Goal: Information Seeking & Learning: Learn about a topic

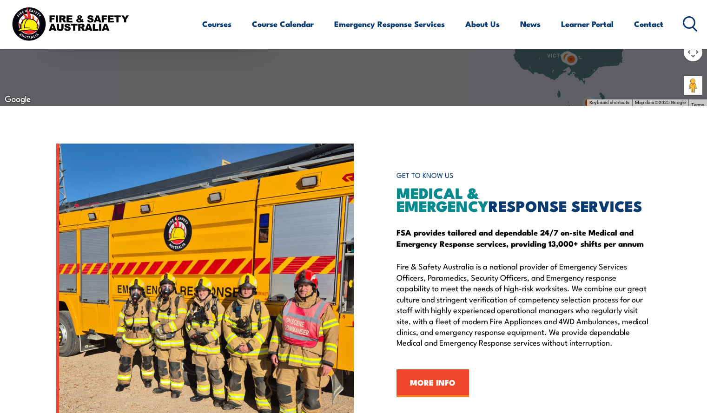
scroll to position [1023, 0]
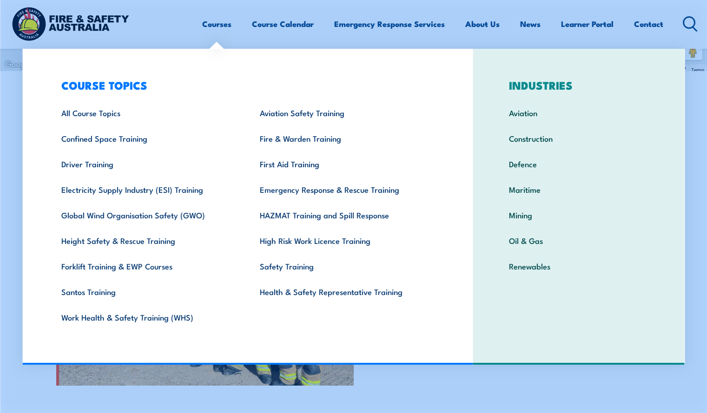
click at [213, 26] on link "Courses" at bounding box center [216, 24] width 29 height 25
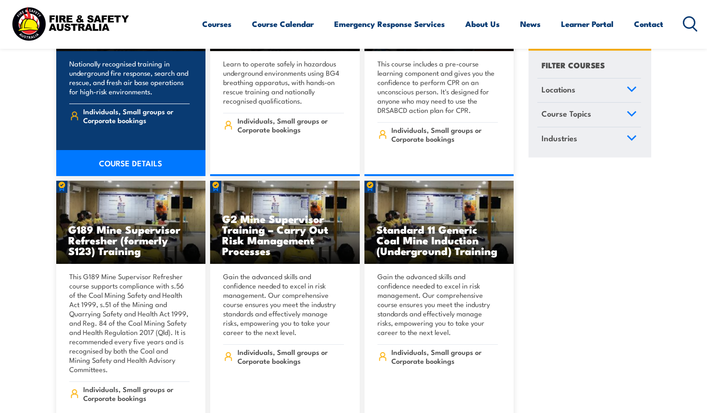
scroll to position [232, 0]
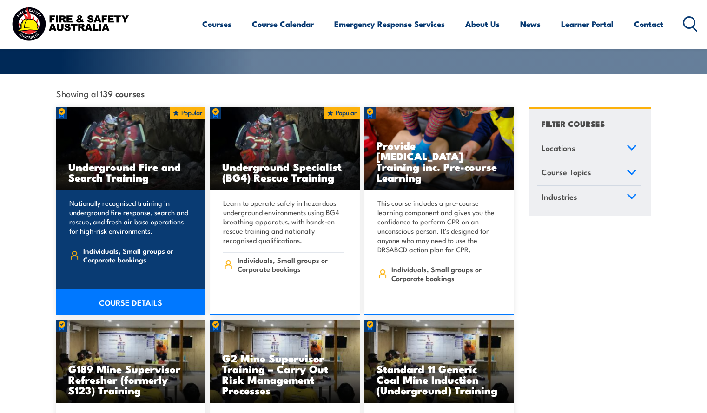
click at [106, 290] on link "COURSE DETAILS" at bounding box center [131, 303] width 150 height 26
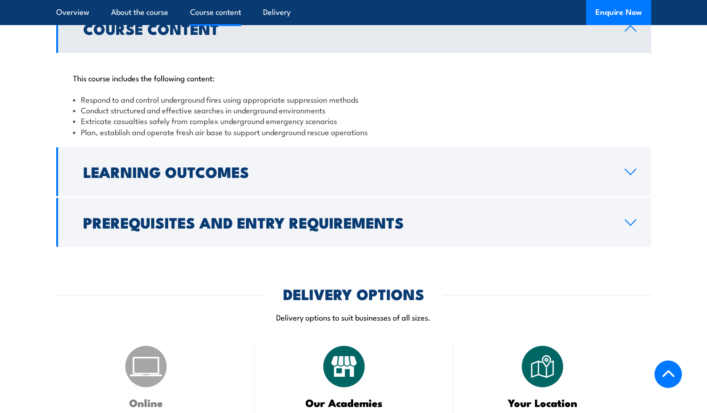
scroll to position [790, 0]
click at [292, 312] on p "Delivery options to suit businesses of all sizes." at bounding box center [353, 317] width 595 height 11
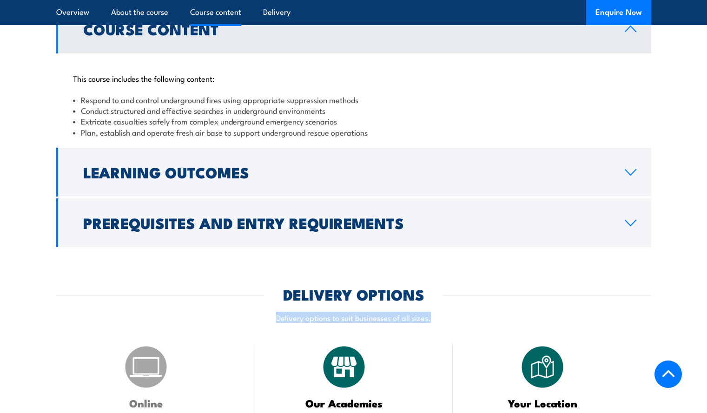
click at [292, 312] on p "Delivery options to suit businesses of all sizes." at bounding box center [353, 317] width 595 height 11
click at [310, 312] on p "Delivery options to suit businesses of all sizes." at bounding box center [353, 317] width 595 height 11
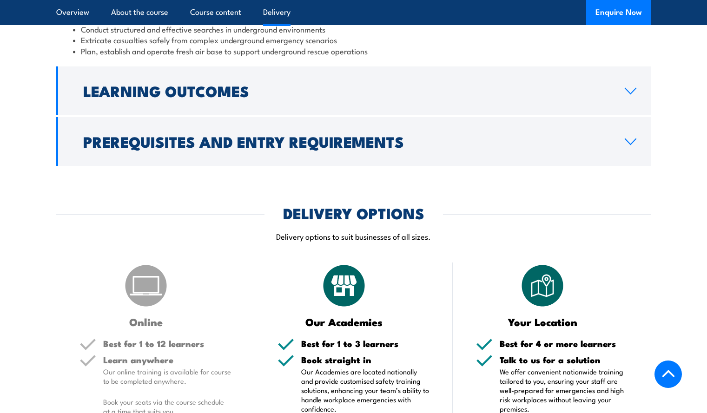
scroll to position [1023, 0]
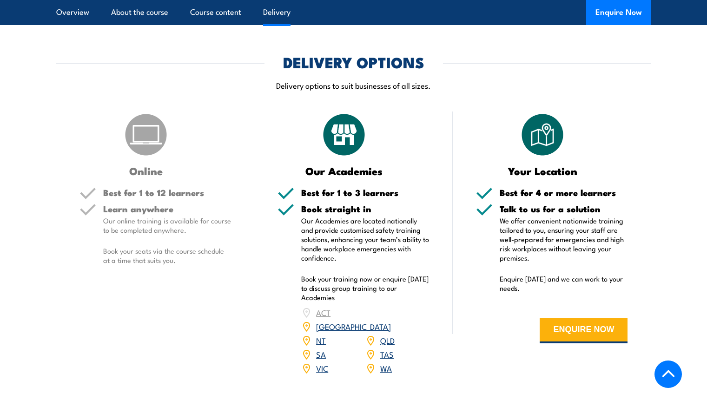
click at [152, 112] on img at bounding box center [146, 135] width 46 height 46
click at [147, 209] on div "Learn anywhere Our online training is available for course to be completed anyw…" at bounding box center [167, 243] width 128 height 76
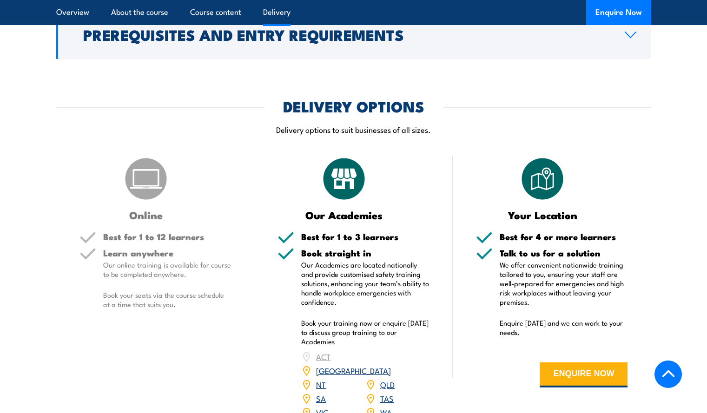
scroll to position [1069, 0]
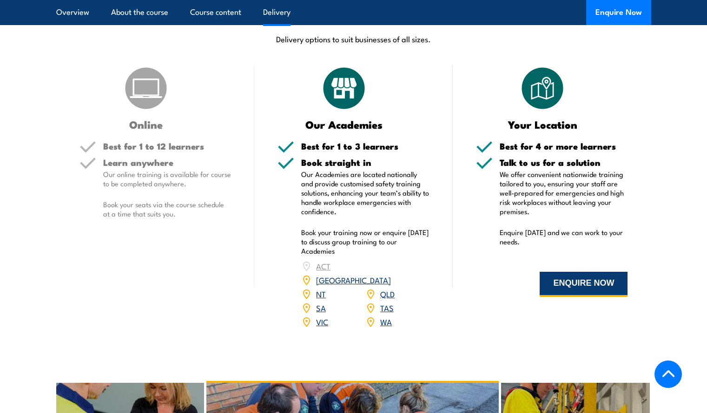
click at [560, 272] on button "ENQUIRE NOW" at bounding box center [584, 284] width 88 height 25
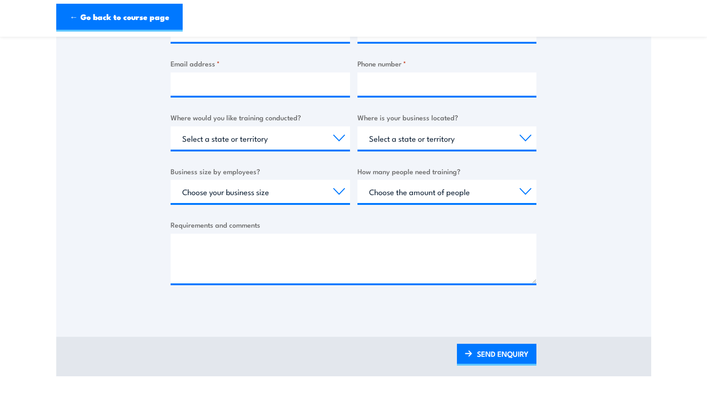
scroll to position [279, 0]
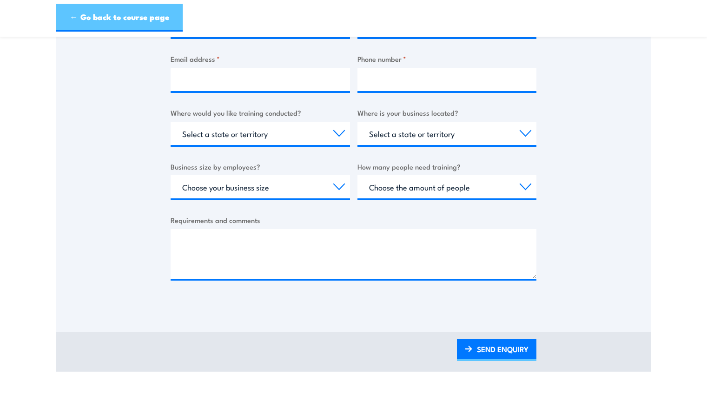
click at [72, 11] on link "← Go back to course page" at bounding box center [119, 18] width 126 height 28
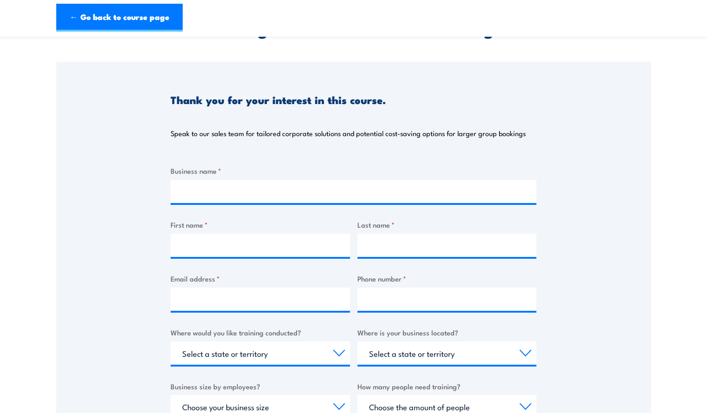
scroll to position [46, 0]
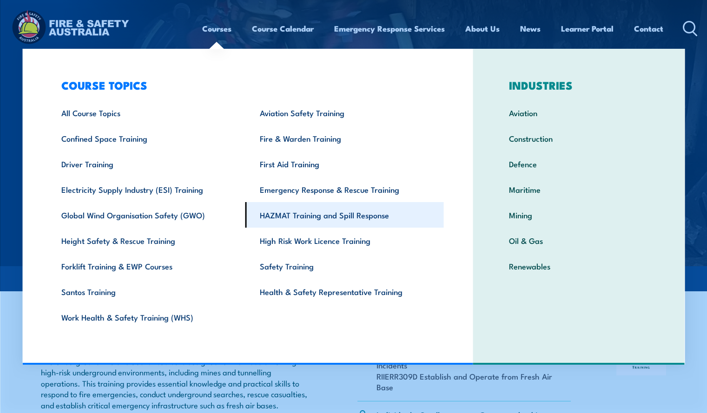
click at [308, 213] on link "HAZMAT Training and Spill Response" at bounding box center [344, 215] width 198 height 26
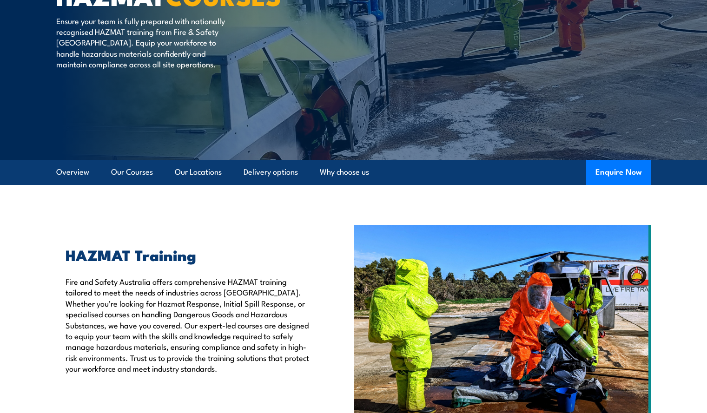
scroll to position [93, 0]
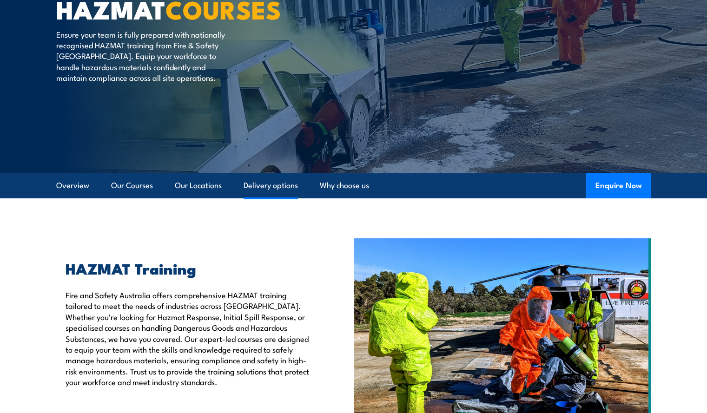
click at [276, 191] on link "Delivery options" at bounding box center [271, 185] width 54 height 25
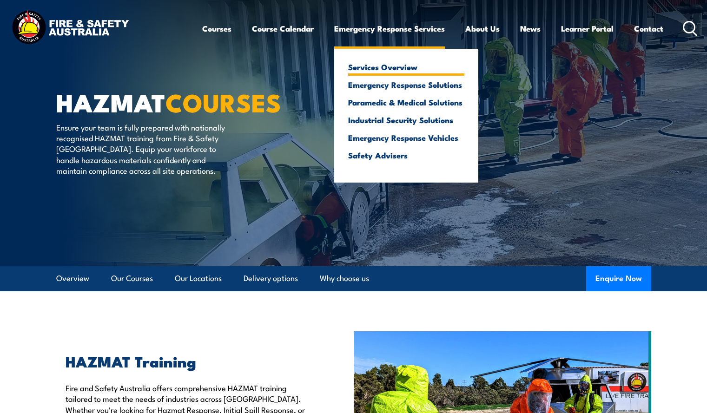
click at [388, 65] on link "Services Overview" at bounding box center [406, 67] width 116 height 8
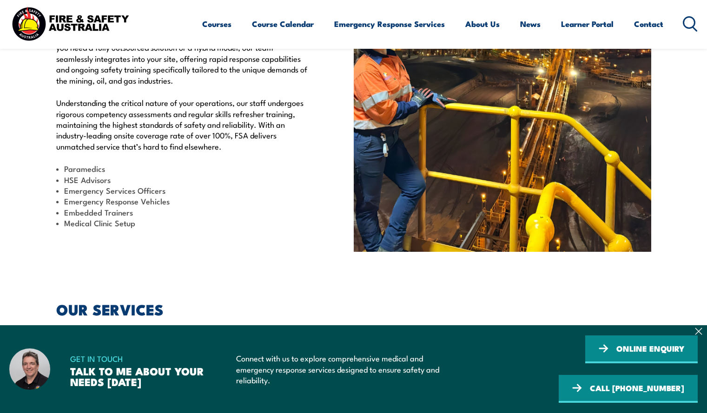
scroll to position [372, 0]
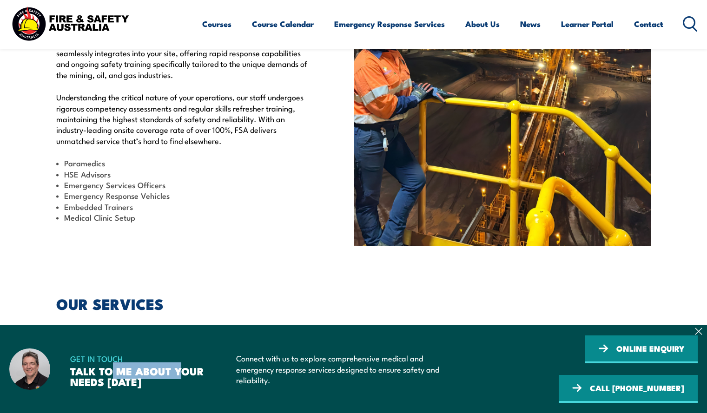
drag, startPoint x: 146, startPoint y: 368, endPoint x: 181, endPoint y: 370, distance: 35.4
click at [181, 370] on h3 "TALK TO ME ABOUT YOUR NEEDS TODAY" at bounding box center [143, 376] width 146 height 21
click at [183, 372] on h3 "TALK TO ME ABOUT YOUR NEEDS TODAY" at bounding box center [143, 376] width 146 height 21
drag, startPoint x: 87, startPoint y: 381, endPoint x: 137, endPoint y: 379, distance: 50.2
click at [136, 379] on h3 "TALK TO ME ABOUT YOUR NEEDS TODAY" at bounding box center [143, 376] width 146 height 21
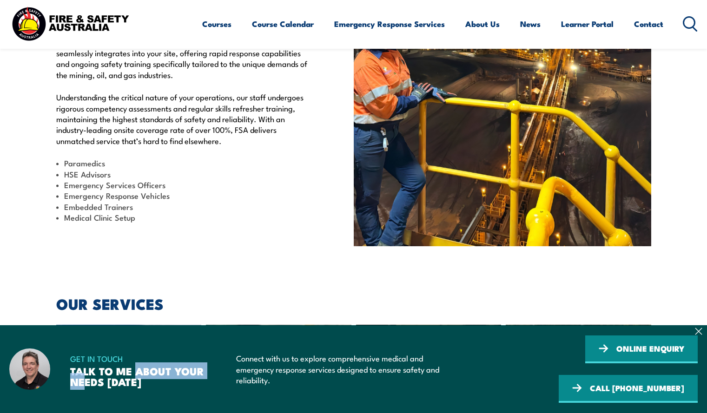
click at [138, 379] on h3 "TALK TO ME ABOUT YOUR NEEDS TODAY" at bounding box center [143, 376] width 146 height 21
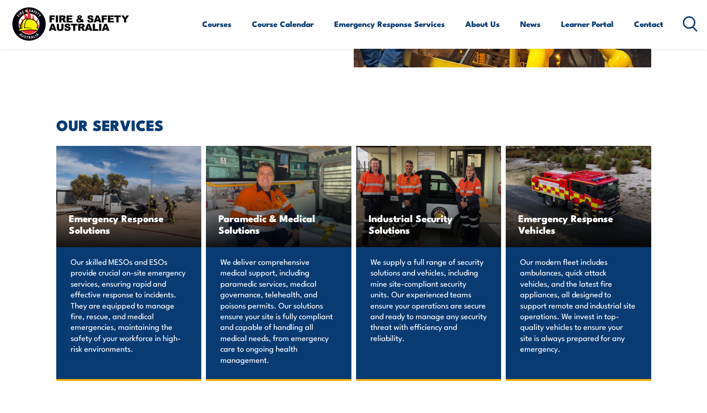
scroll to position [511, 0]
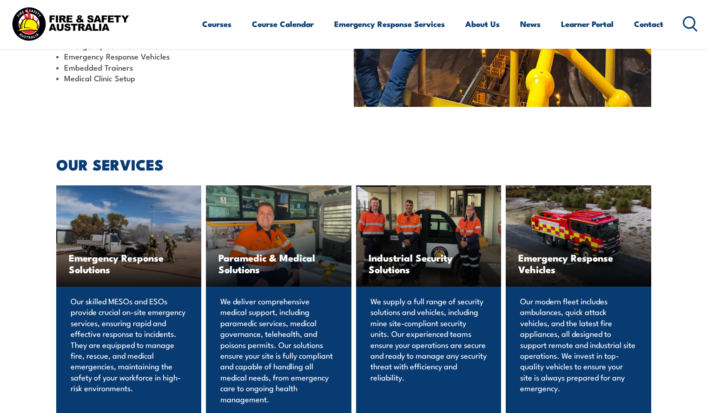
click at [238, 258] on div "Paramedic & Medical Solutions" at bounding box center [278, 235] width 145 height 101
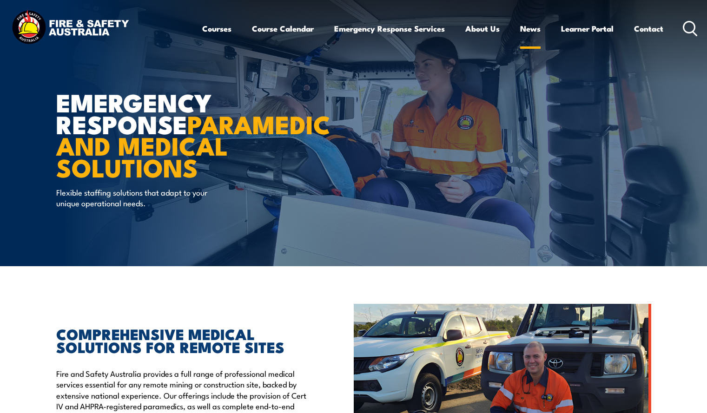
click at [529, 28] on link "News" at bounding box center [530, 28] width 20 height 25
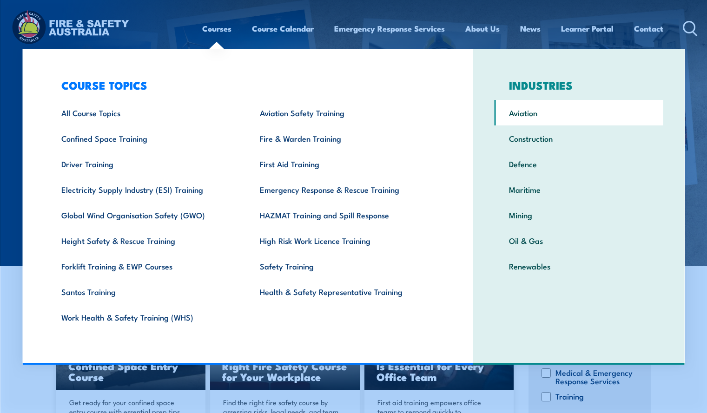
click at [540, 120] on link "Aviation" at bounding box center [579, 113] width 169 height 26
